Goal: Task Accomplishment & Management: Use online tool/utility

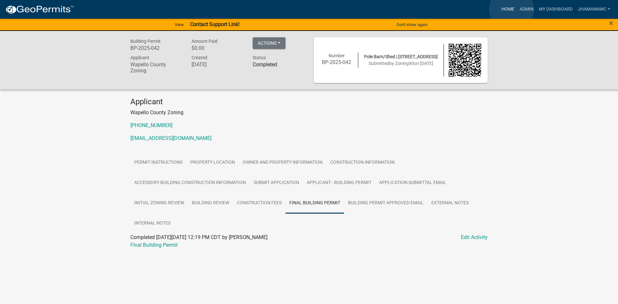
click at [511, 9] on link "Home" at bounding box center [508, 9] width 18 height 12
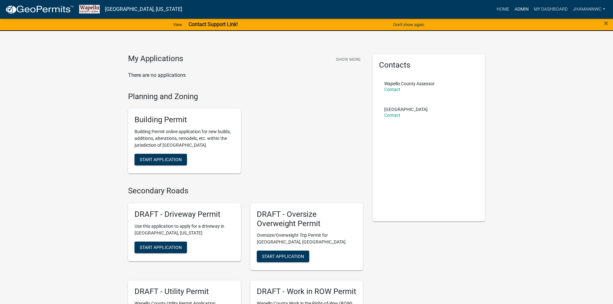
click at [521, 7] on link "Admin" at bounding box center [521, 9] width 19 height 12
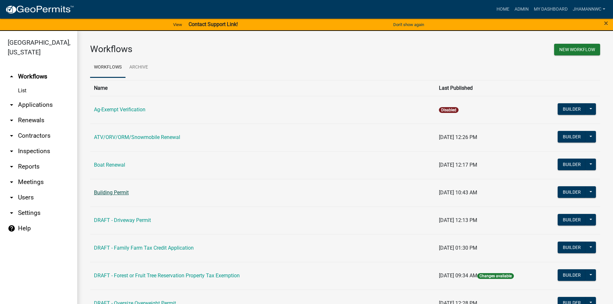
click at [119, 191] on link "Building Permit" at bounding box center [111, 192] width 35 height 6
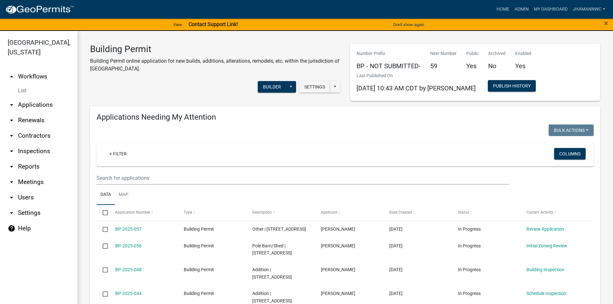
select select "3: 100"
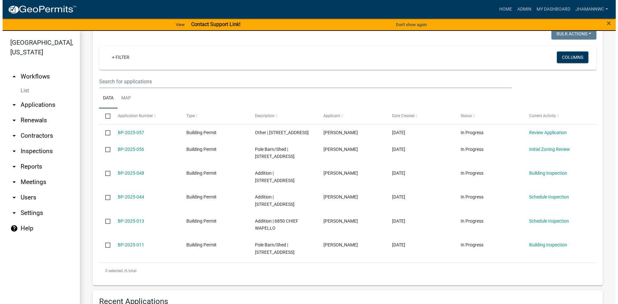
scroll to position [129, 0]
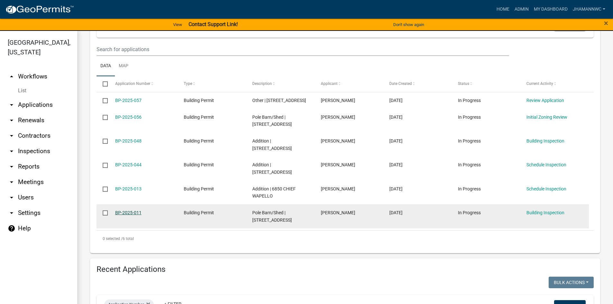
click at [133, 210] on link "BP-2025-011" at bounding box center [128, 212] width 26 height 5
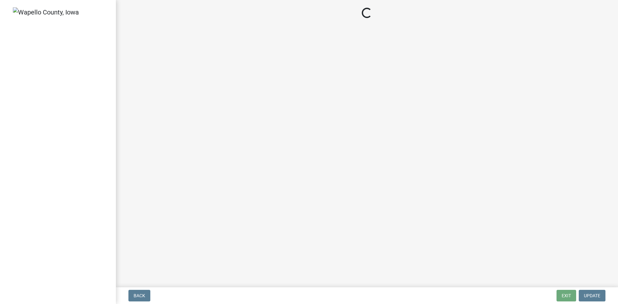
select select "c48e781a-5b27-4450-a184-1f9320c34a90"
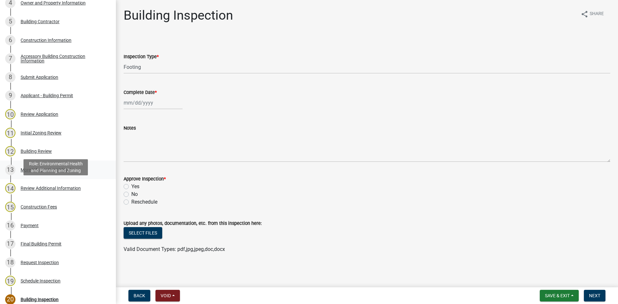
scroll to position [225, 0]
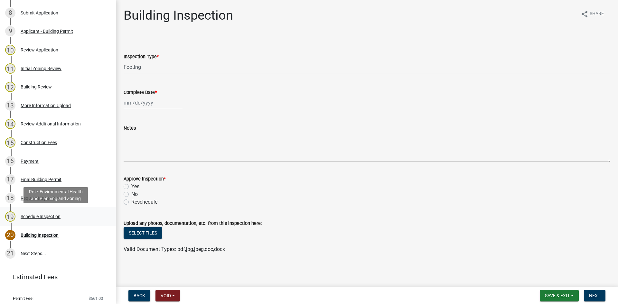
click at [54, 218] on div "Schedule Inspection" at bounding box center [41, 216] width 40 height 5
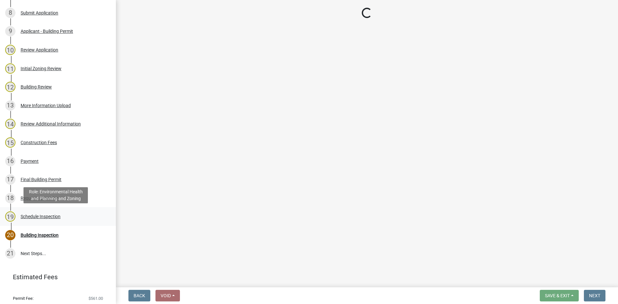
select select "408f09a4-2532-4d1e-9bea-eda4bc62749f"
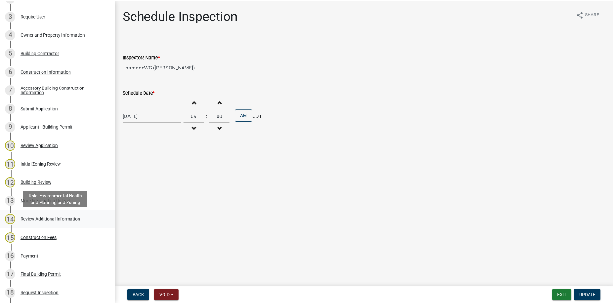
scroll to position [129, 0]
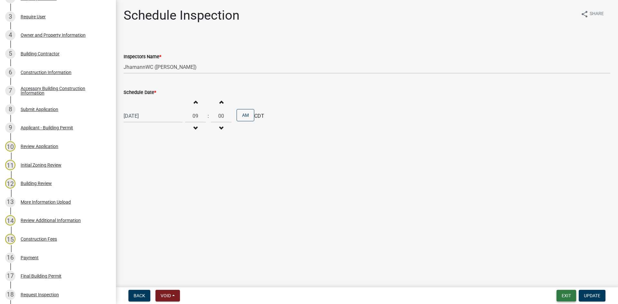
click at [561, 295] on button "Exit" at bounding box center [566, 296] width 20 height 12
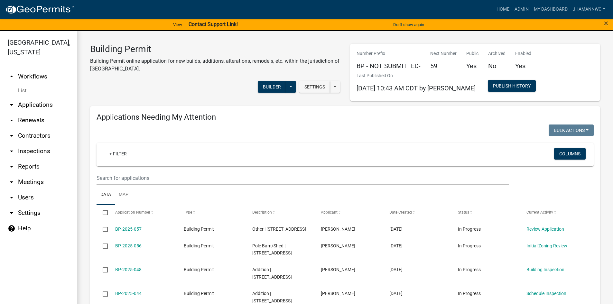
select select "3: 100"
